Goal: Find specific page/section: Find specific page/section

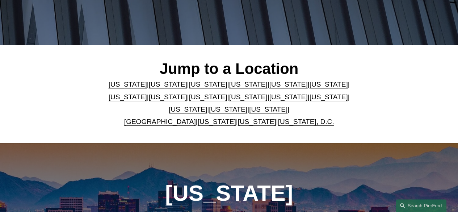
scroll to position [144, 0]
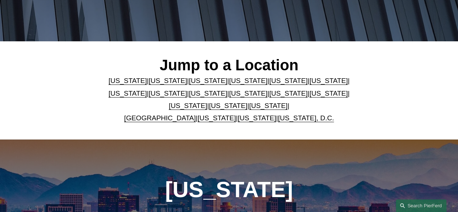
click at [252, 105] on link "[US_STATE]" at bounding box center [268, 106] width 38 height 8
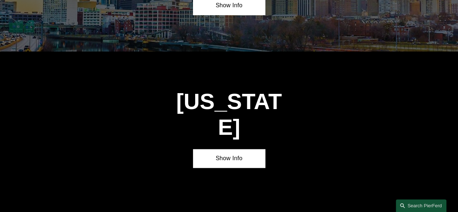
scroll to position [2122, 0]
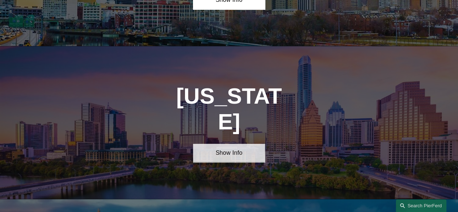
drag, startPoint x: 238, startPoint y: 91, endPoint x: 232, endPoint y: 88, distance: 6.7
click at [232, 144] on link "Show Info" at bounding box center [229, 153] width 72 height 18
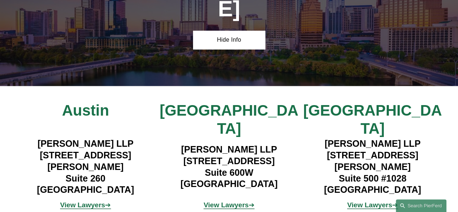
scroll to position [2243, 0]
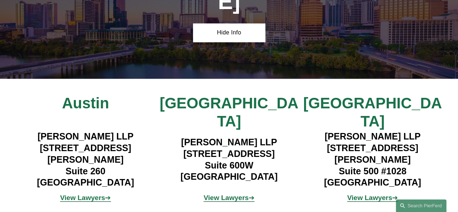
click at [377, 194] on strong "View Lawyers" at bounding box center [369, 198] width 45 height 8
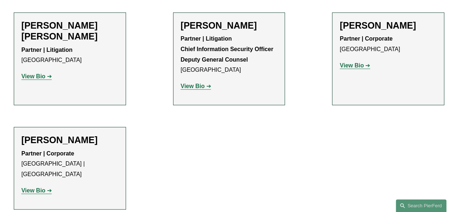
scroll to position [486, 0]
